Goal: Entertainment & Leisure: Browse casually

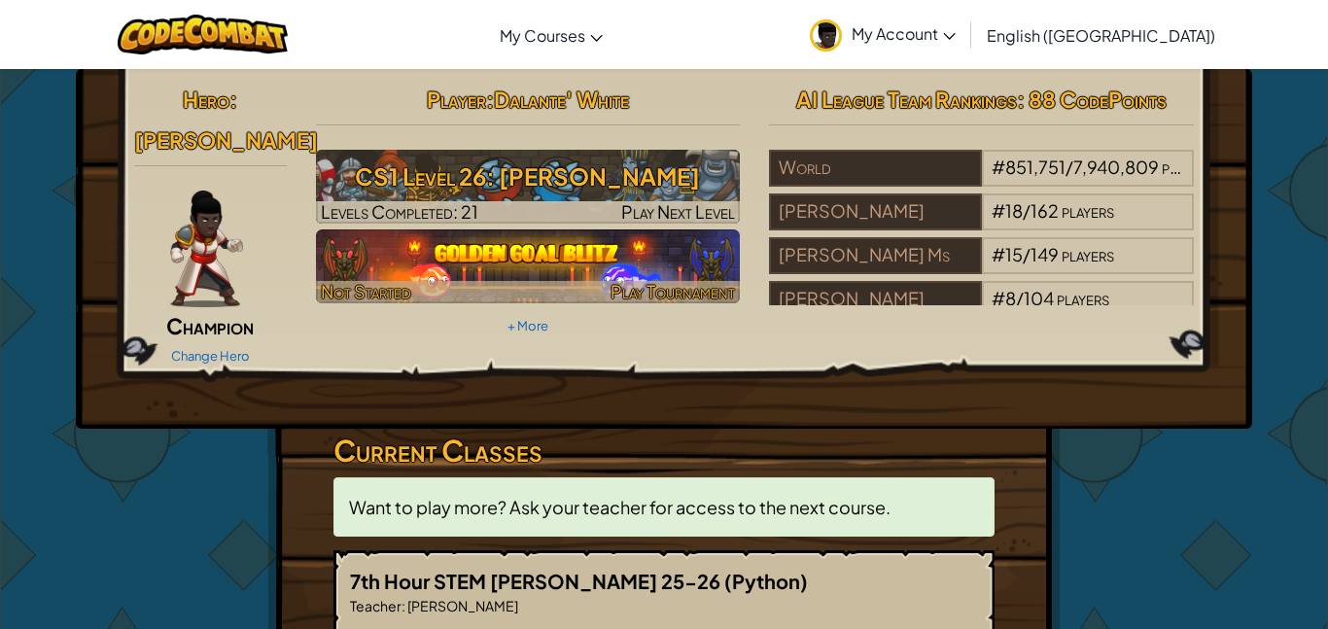
click at [662, 280] on span "Play Tournament" at bounding box center [672, 291] width 124 height 22
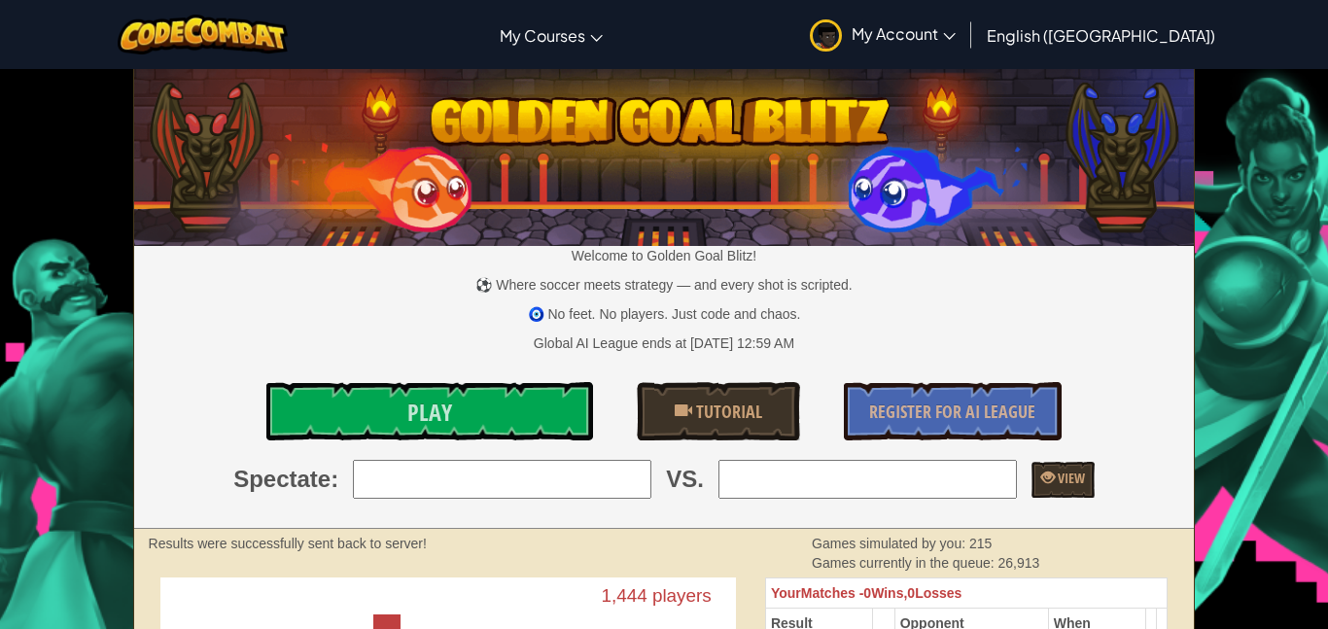
click at [879, 478] on input "search" at bounding box center [867, 479] width 298 height 39
click at [646, 487] on input "search" at bounding box center [502, 479] width 298 height 39
click at [891, 478] on input "search" at bounding box center [867, 479] width 298 height 39
type input "m"
click at [519, 425] on link "Play" at bounding box center [429, 411] width 327 height 58
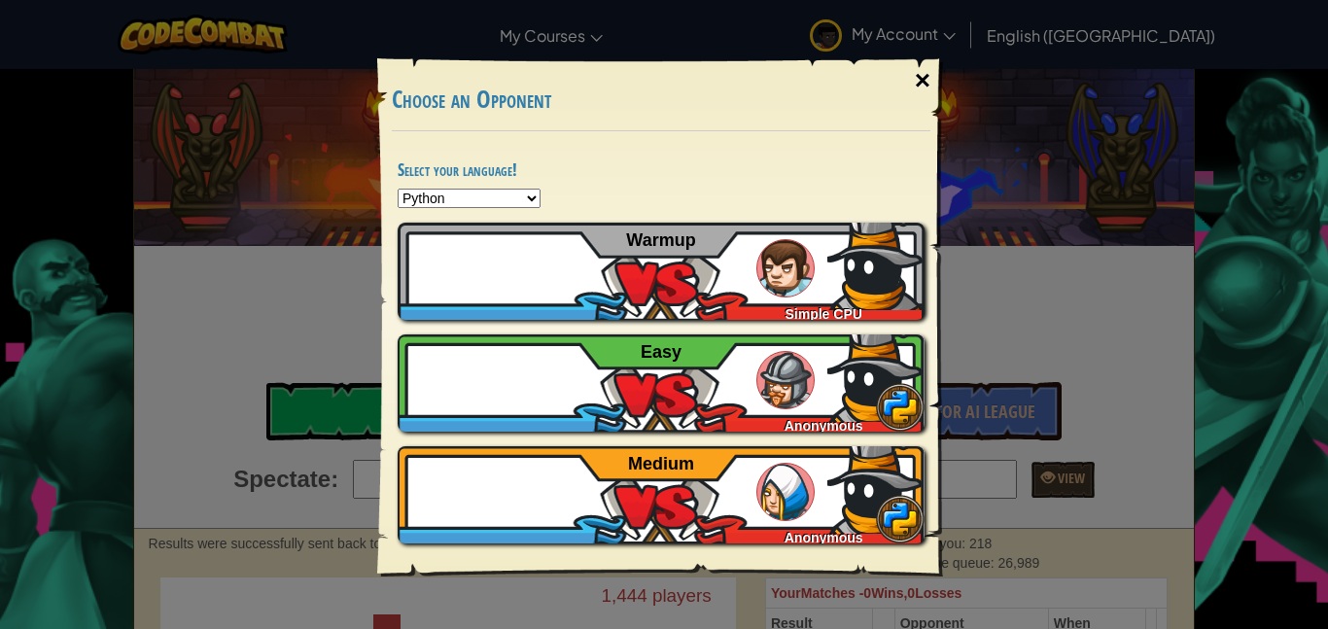
click at [928, 82] on div "×" at bounding box center [922, 80] width 45 height 56
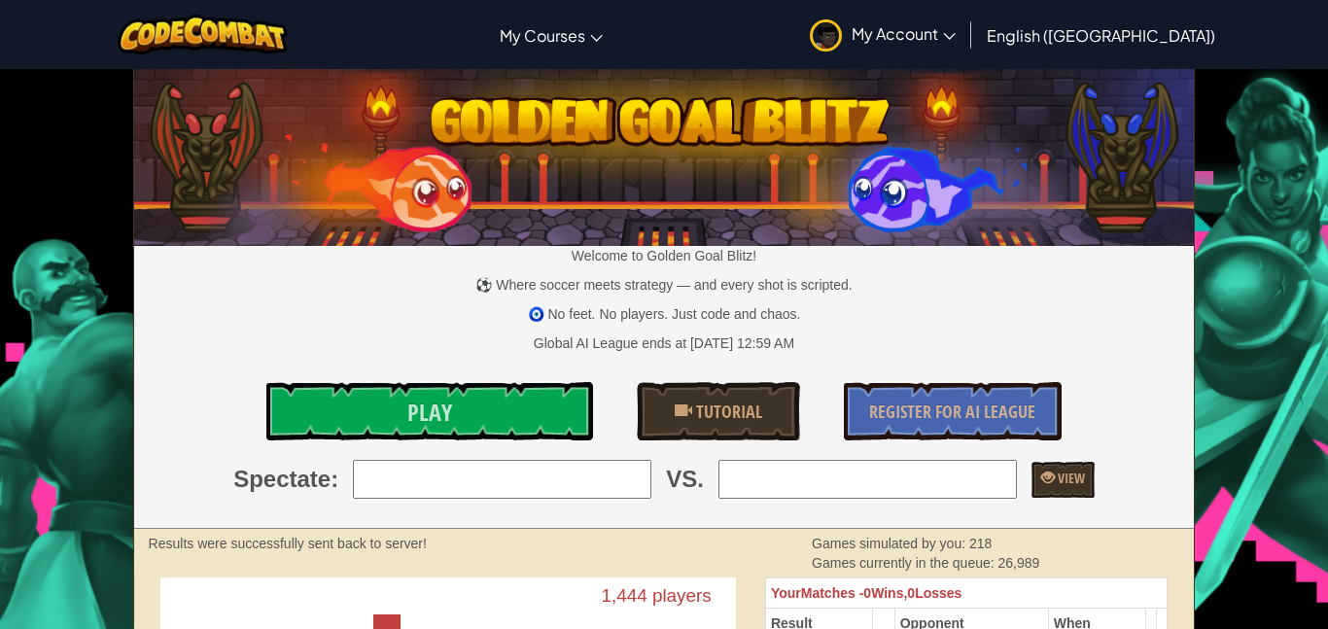
click at [889, 492] on input "search" at bounding box center [867, 479] width 298 height 39
click at [749, 474] on input "mosen" at bounding box center [867, 479] width 298 height 39
click at [829, 484] on input "moasen" at bounding box center [867, 479] width 298 height 39
type input "70: Muhammad46784378M"
click at [1085, 480] on span "View" at bounding box center [1070, 477] width 30 height 18
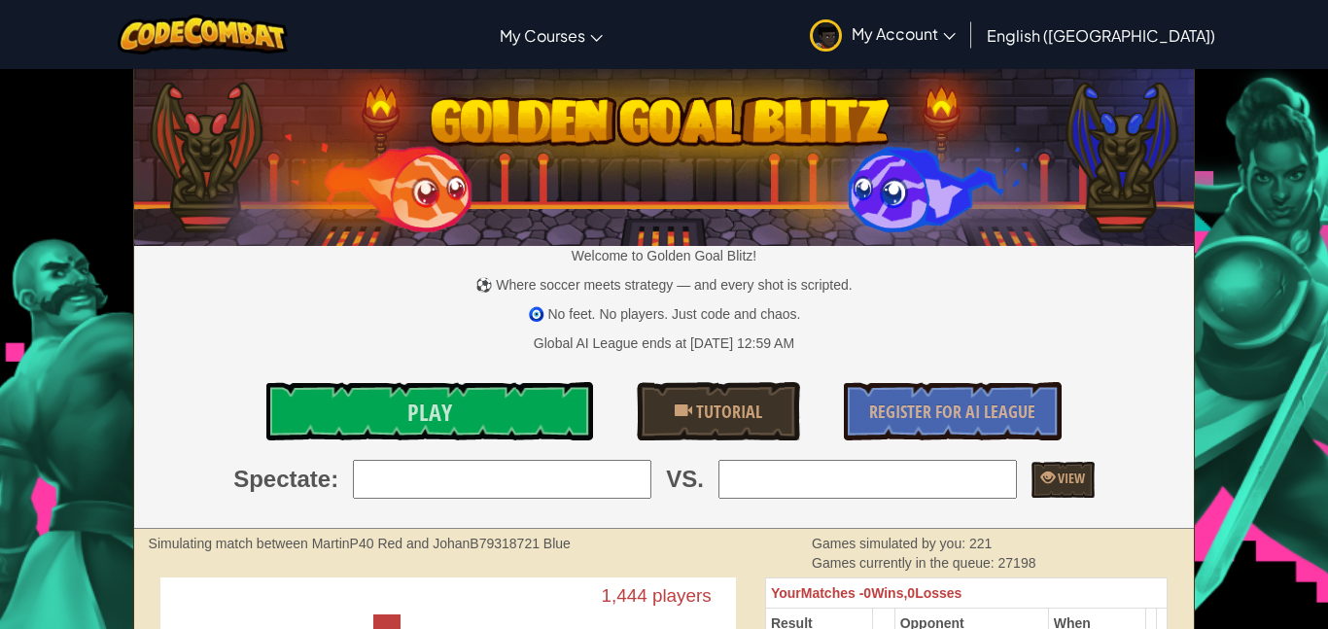
click at [955, 37] on span "My Account" at bounding box center [903, 33] width 104 height 20
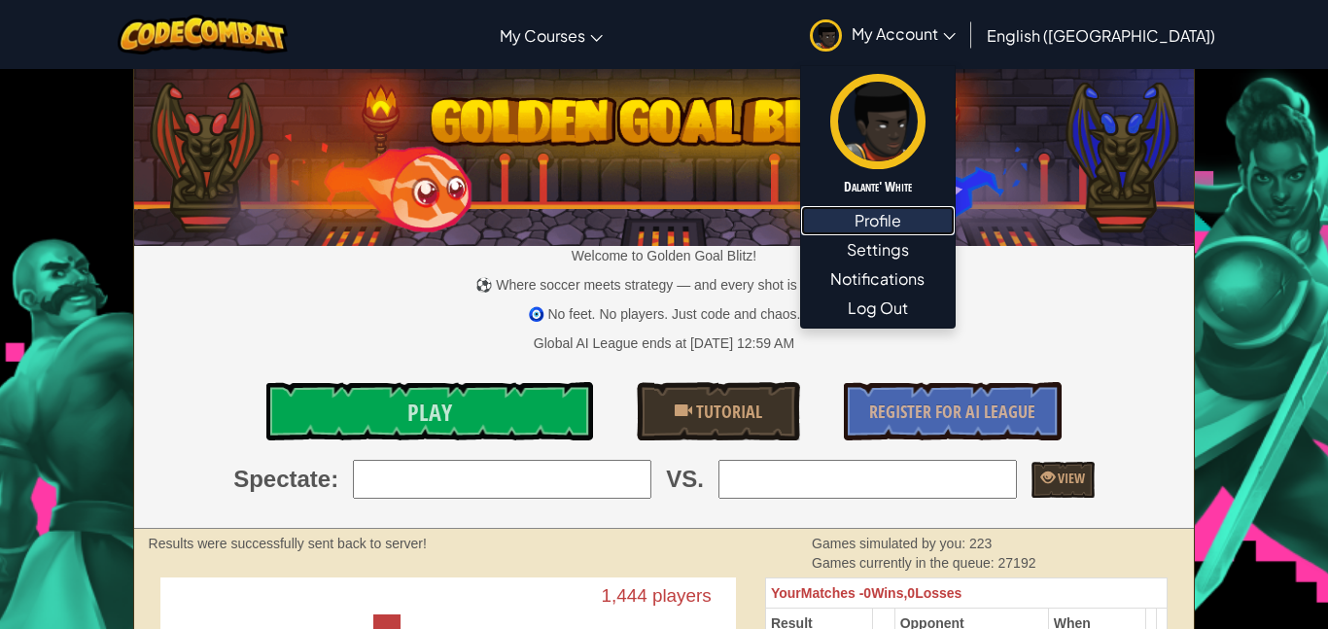
click at [954, 225] on link "Profile" at bounding box center [878, 220] width 154 height 29
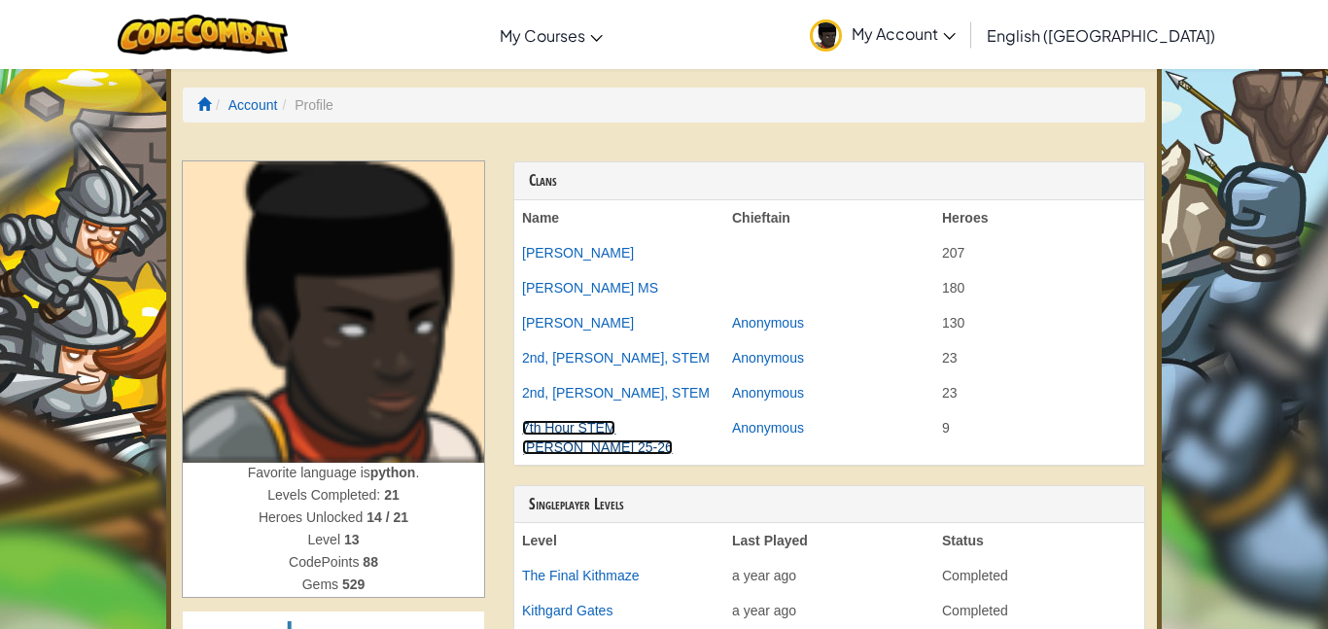
click at [673, 432] on link "7th Hour STEM [PERSON_NAME] 25-26" at bounding box center [597, 437] width 151 height 35
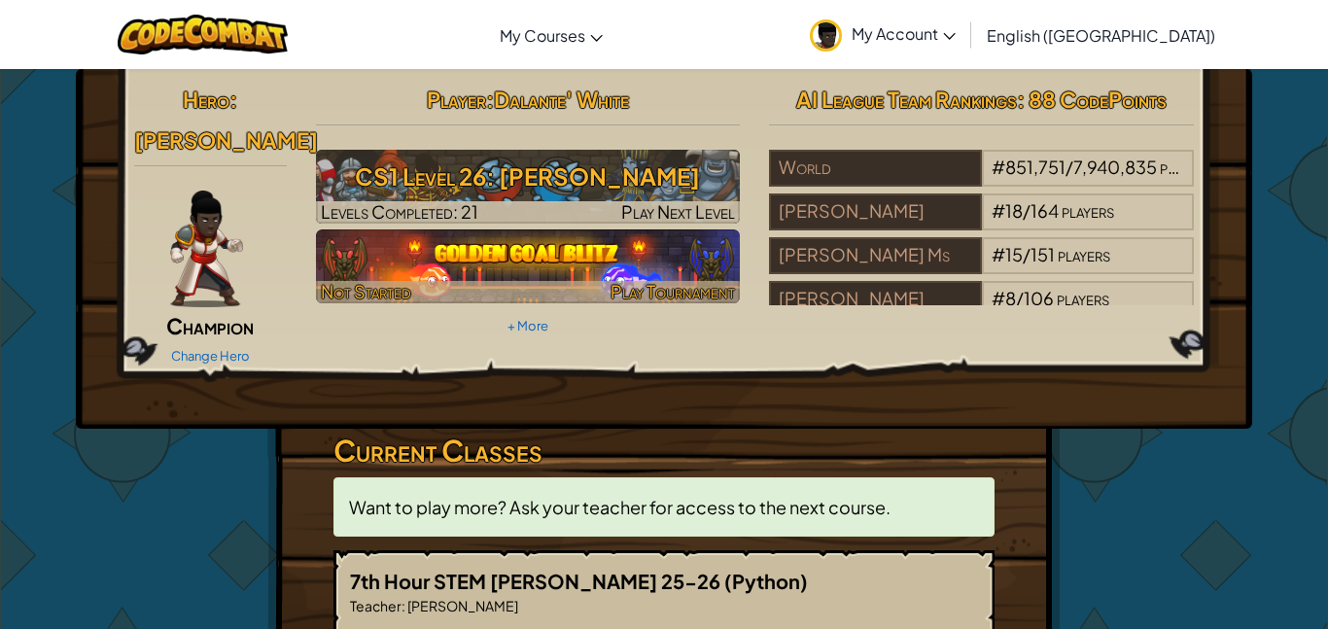
click at [512, 251] on img at bounding box center [528, 266] width 425 height 74
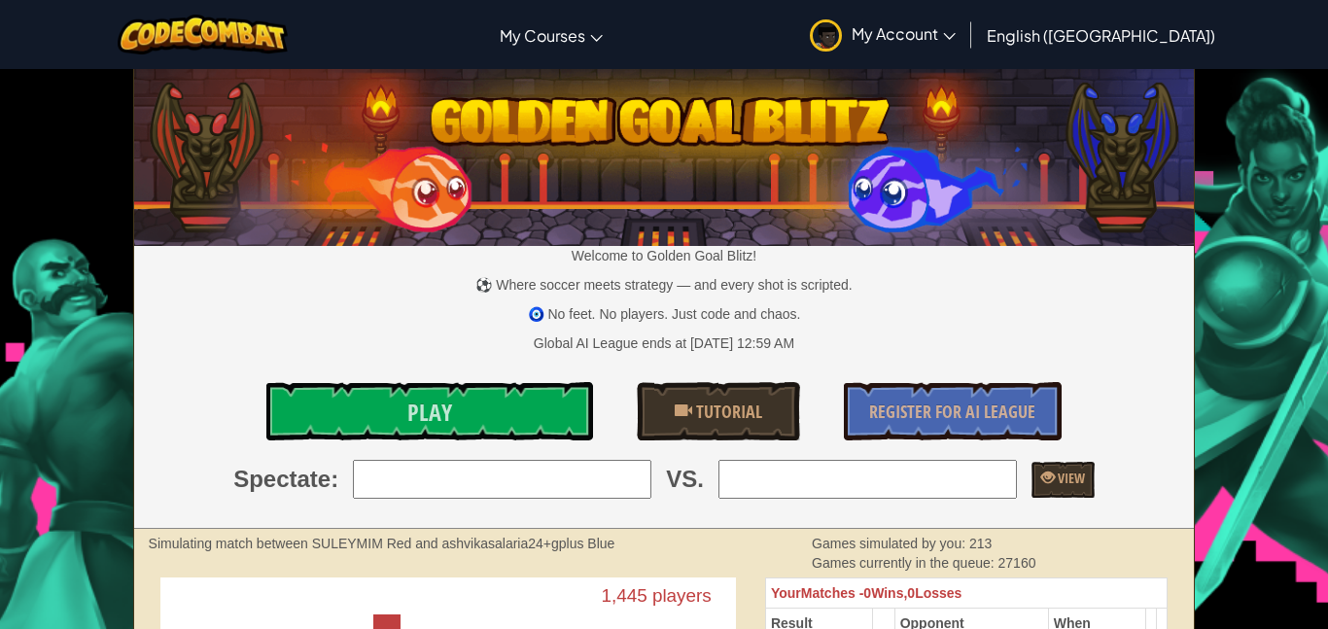
click at [867, 465] on input "search" at bounding box center [867, 479] width 298 height 39
click at [919, 475] on input "ma" at bounding box center [867, 479] width 298 height 39
type input "[PERSON_NAME]"
click at [1085, 478] on span "View" at bounding box center [1070, 477] width 30 height 18
click at [955, 33] on span "My Account" at bounding box center [903, 33] width 104 height 20
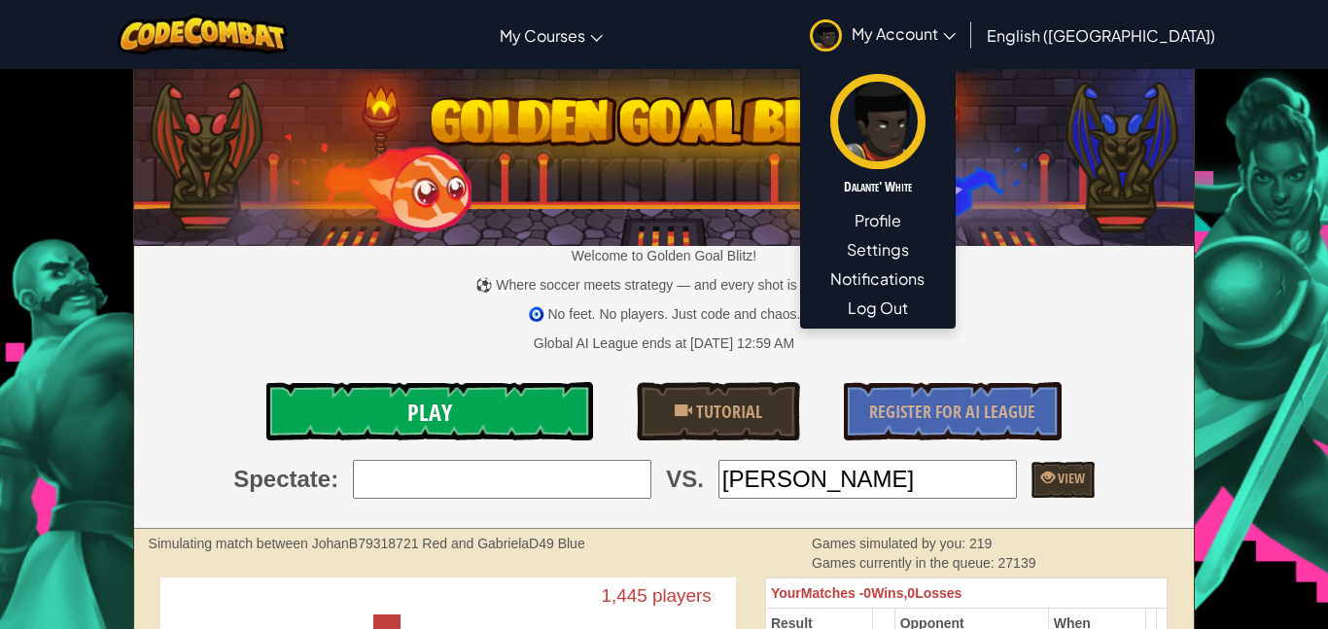
click at [476, 421] on link "Play" at bounding box center [429, 411] width 327 height 58
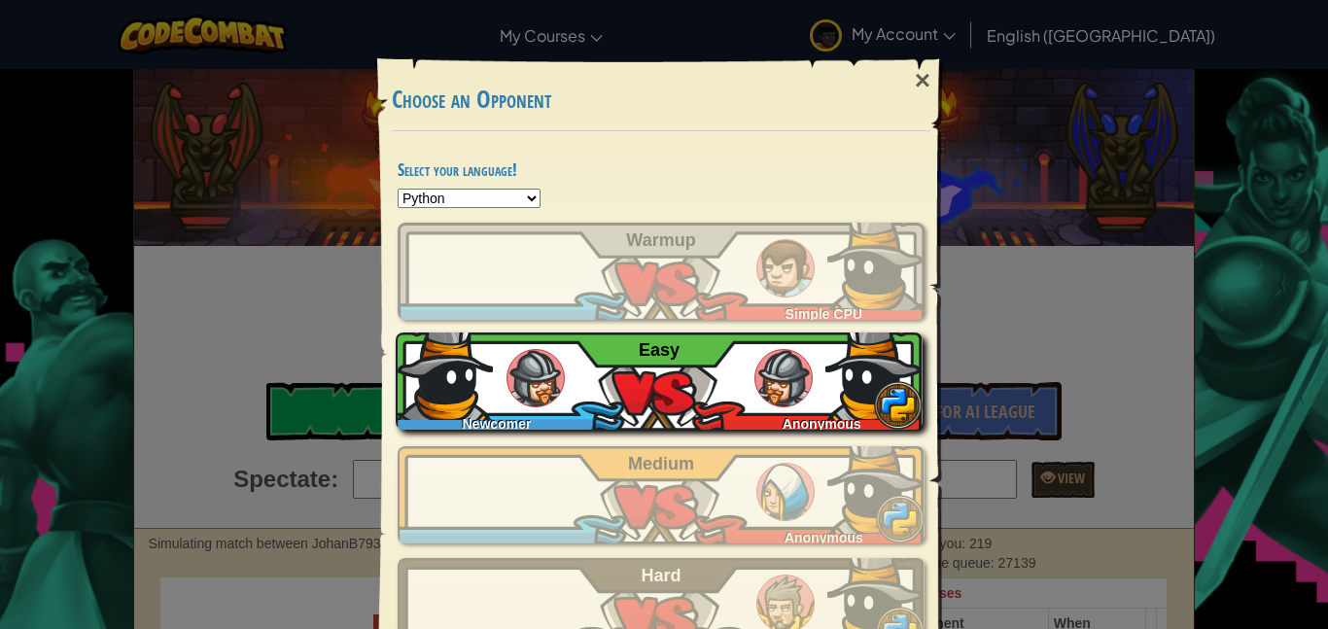
select select "javascript"
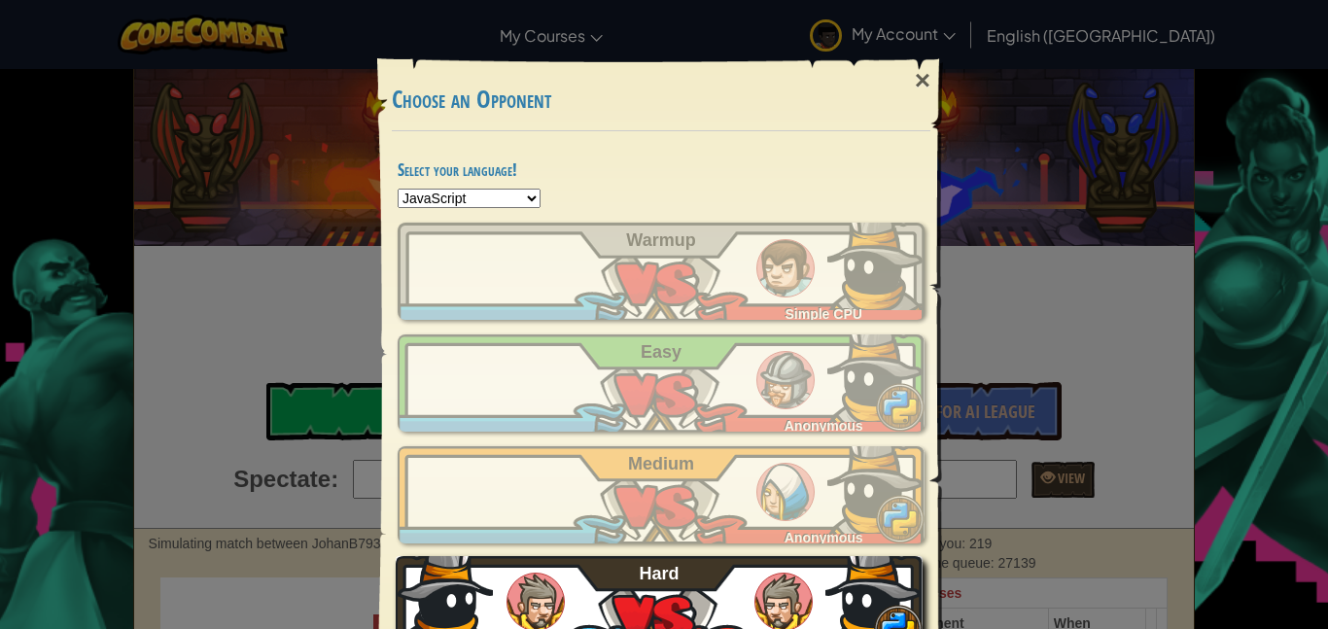
click at [841, 578] on img at bounding box center [873, 594] width 97 height 97
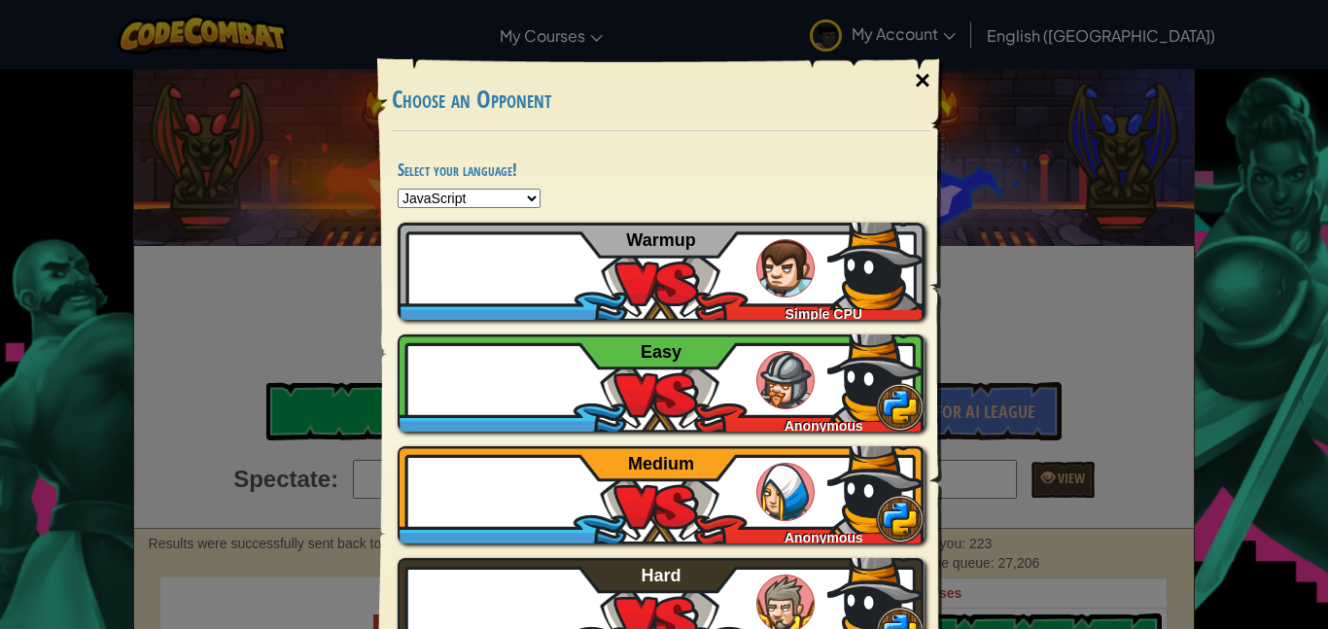
click at [916, 79] on div "×" at bounding box center [922, 80] width 45 height 56
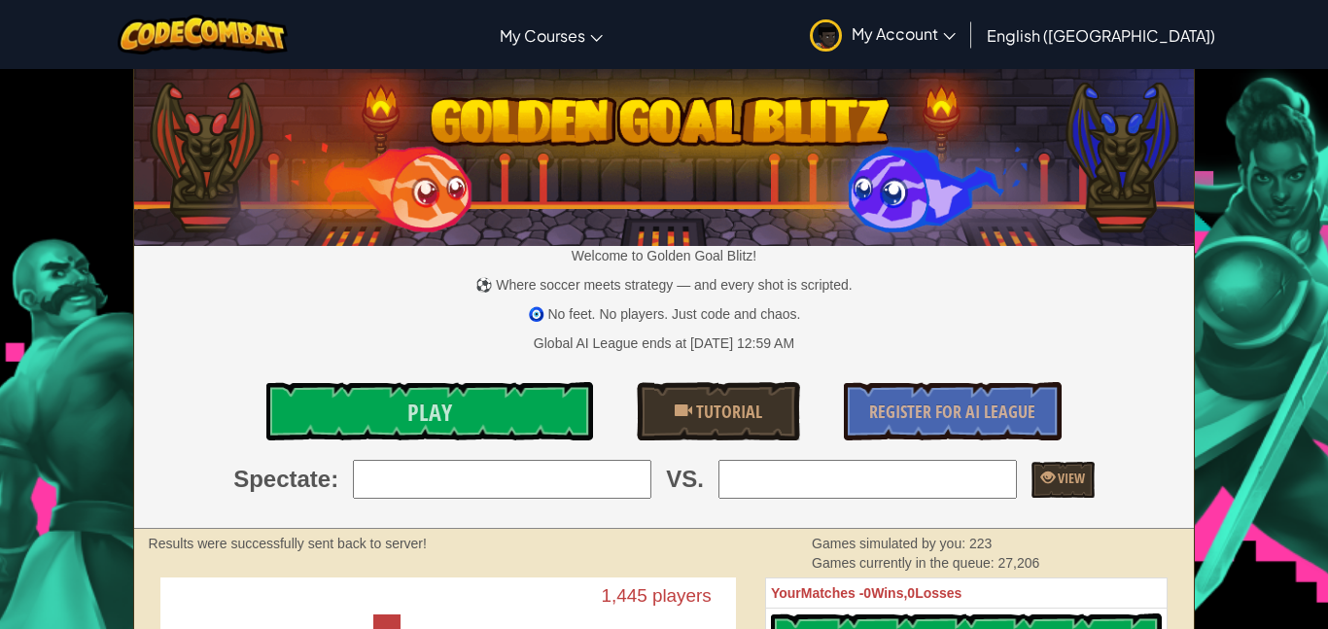
click at [260, 25] on img at bounding box center [203, 35] width 170 height 40
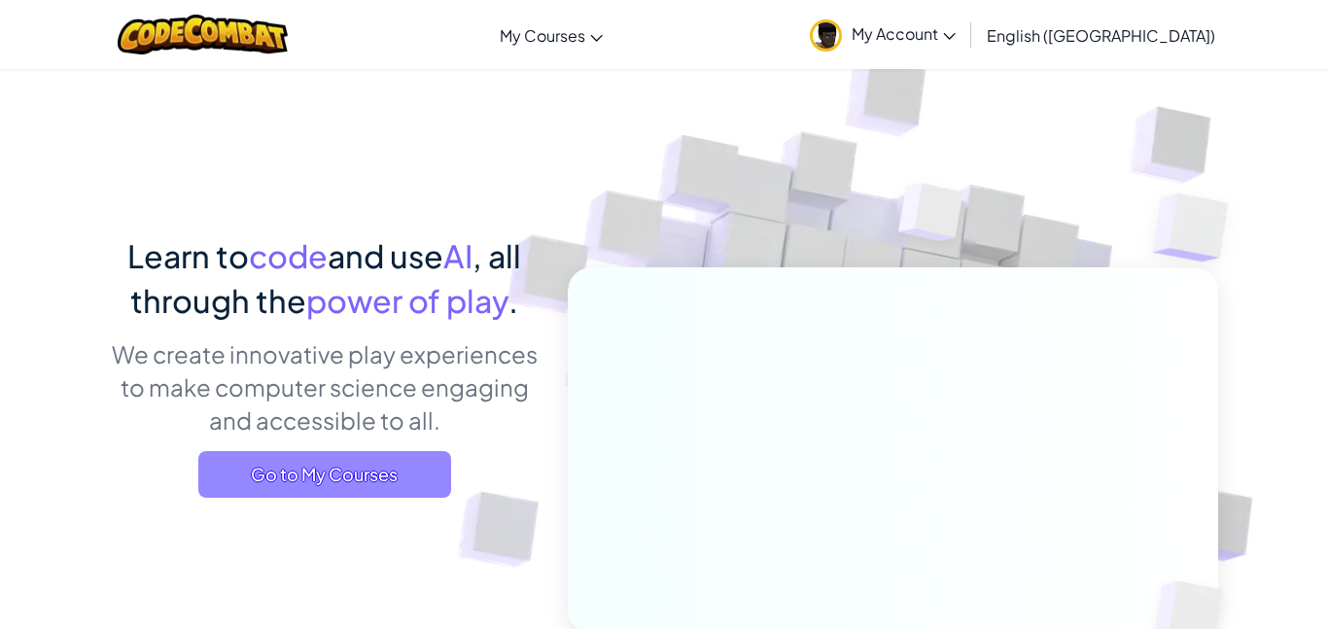
click at [392, 483] on span "Go to My Courses" at bounding box center [324, 474] width 253 height 47
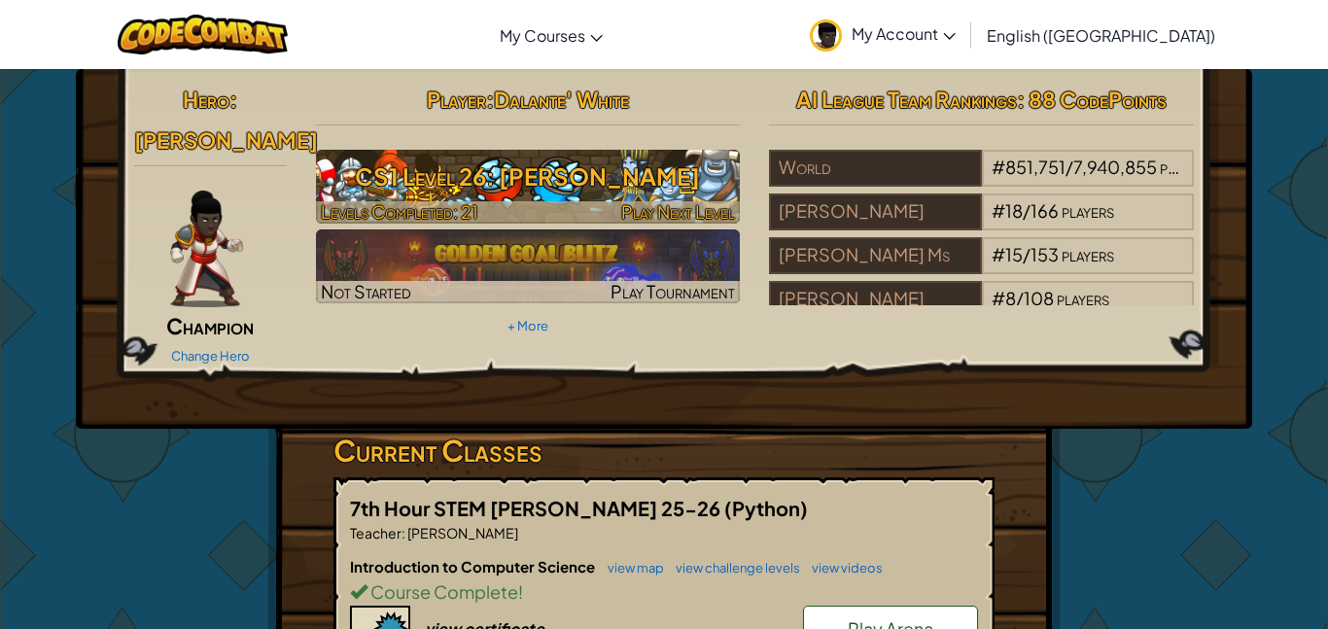
click at [560, 176] on h3 "CS1 Level 26: [PERSON_NAME]" at bounding box center [528, 177] width 425 height 44
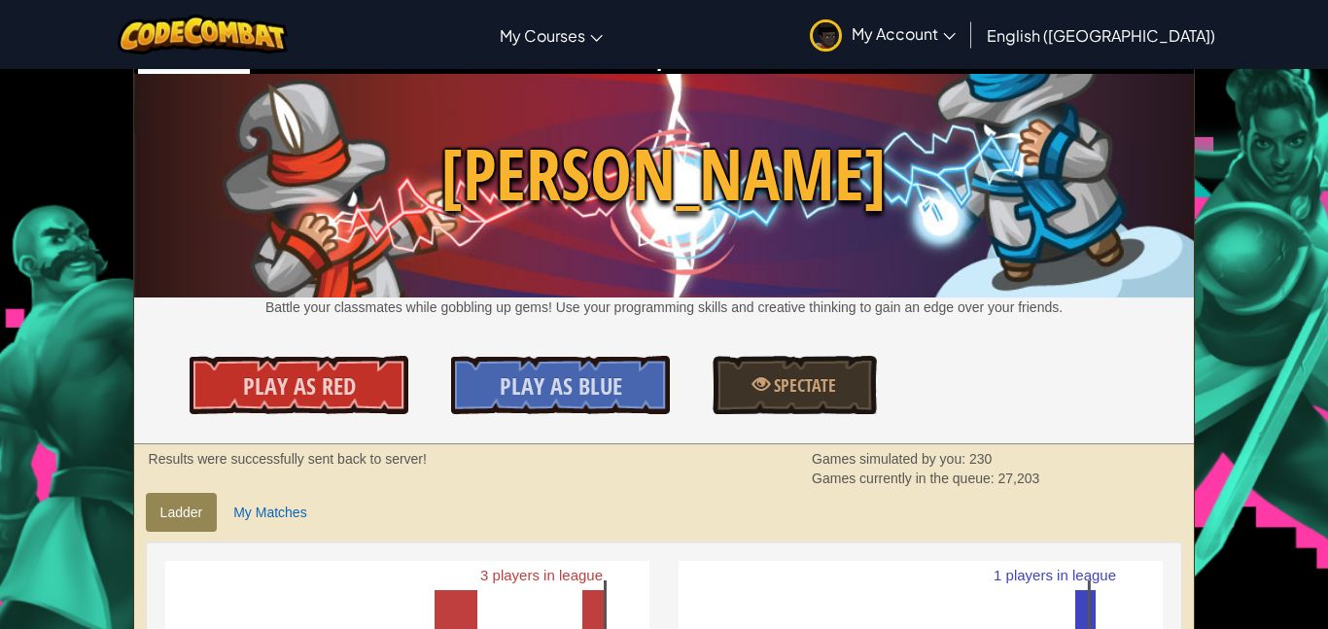
scroll to position [39, 0]
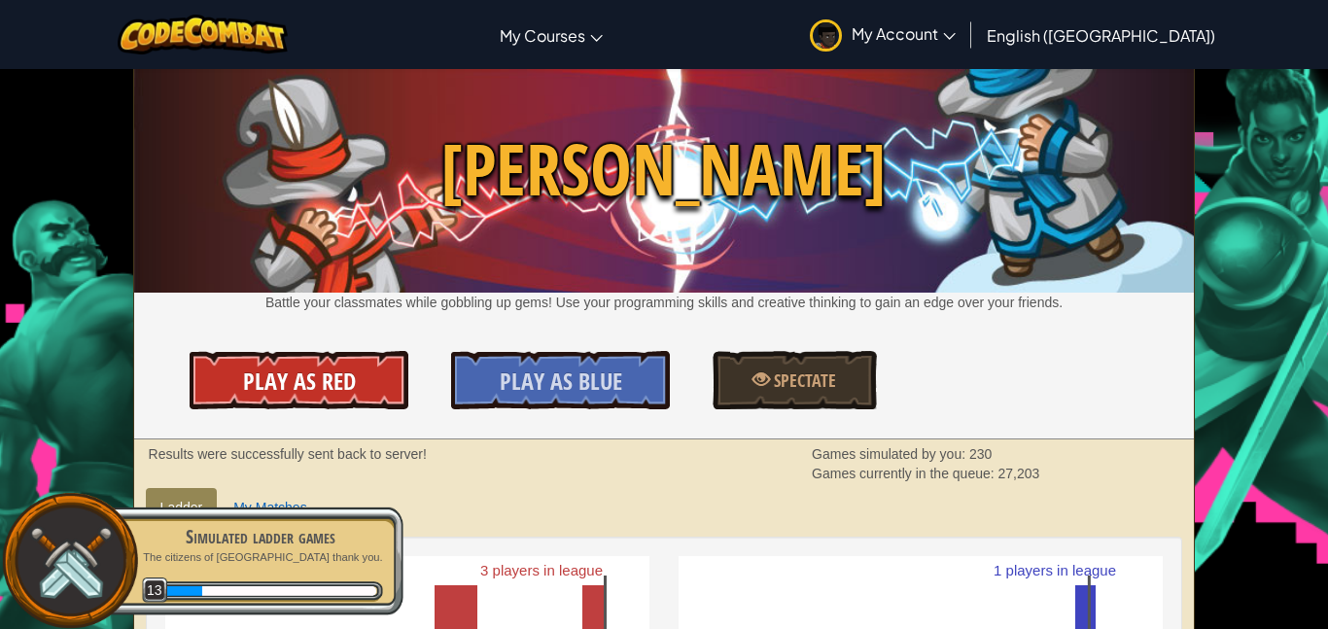
click at [324, 386] on span "Play As Red" at bounding box center [299, 380] width 113 height 31
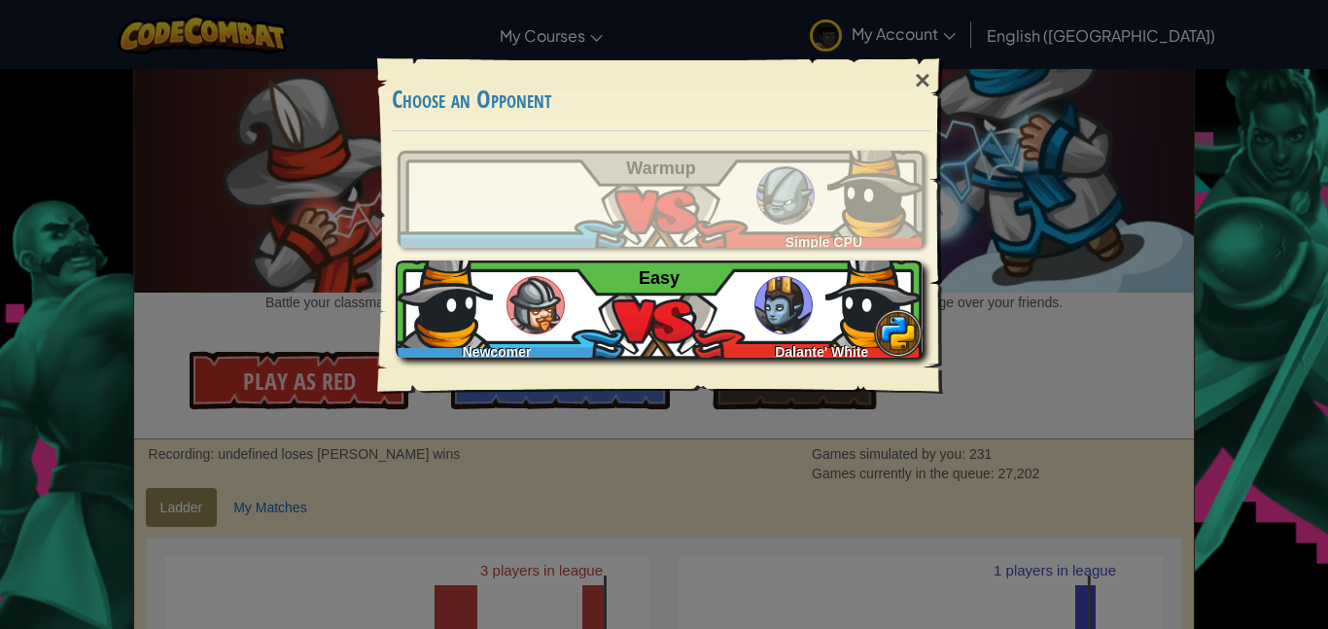
click at [514, 312] on img at bounding box center [535, 305] width 58 height 58
